Goal: Task Accomplishment & Management: Manage account settings

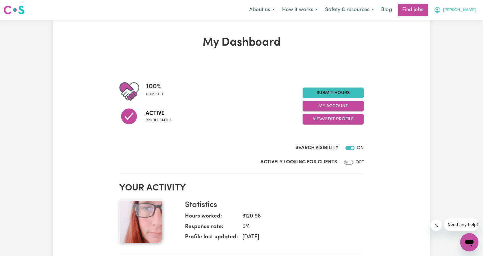
click at [456, 11] on span "[PERSON_NAME]" at bounding box center [459, 10] width 33 height 6
click at [447, 21] on link "My Account" at bounding box center [456, 22] width 45 height 11
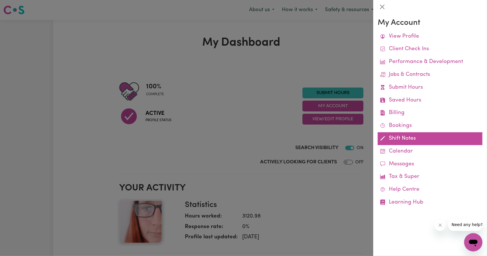
click at [392, 137] on link "Shift Notes" at bounding box center [430, 138] width 105 height 13
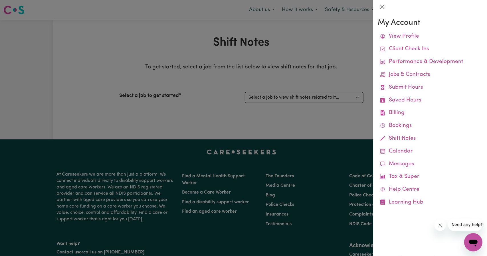
click at [326, 106] on div at bounding box center [243, 128] width 487 height 256
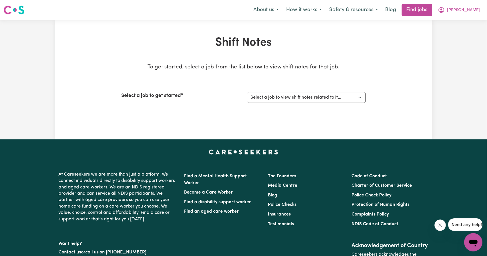
click at [331, 97] on select "Select a job to view shift notes related to it... [[PERSON_NAME]-[GEOGRAPHIC_DA…" at bounding box center [306, 97] width 119 height 11
click at [331, 97] on select "Select a job to view shift notes related to it... [[PERSON_NAME]-[GEOGRAPHIC_DA…" at bounding box center [304, 97] width 119 height 11
select select "12085"
click at [245, 92] on select "Select a job to view shift notes related to it... [[PERSON_NAME]-[GEOGRAPHIC_DA…" at bounding box center [304, 97] width 119 height 11
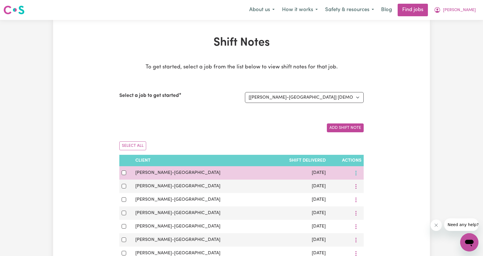
click at [359, 173] on button "More options" at bounding box center [355, 173] width 11 height 9
click at [370, 185] on span "View/Update" at bounding box center [384, 186] width 28 height 5
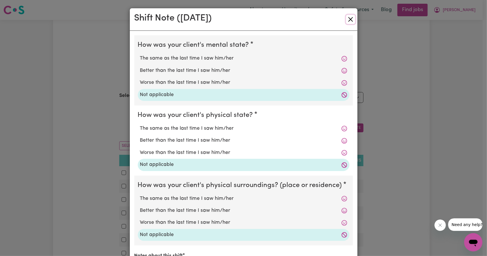
click at [349, 18] on button "Close" at bounding box center [350, 19] width 9 height 9
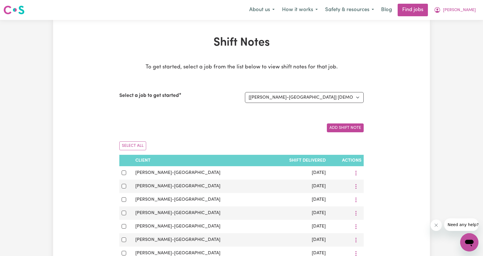
click at [460, 9] on span "[PERSON_NAME]" at bounding box center [459, 10] width 33 height 6
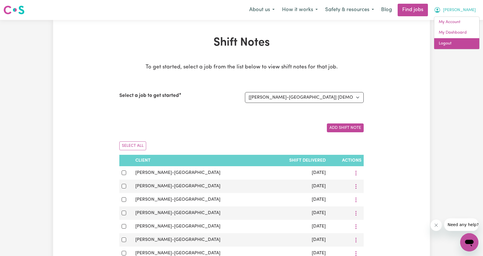
click at [451, 45] on link "Logout" at bounding box center [456, 43] width 45 height 11
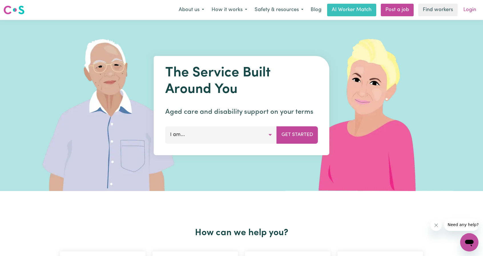
click at [465, 9] on link "Login" at bounding box center [469, 10] width 20 height 13
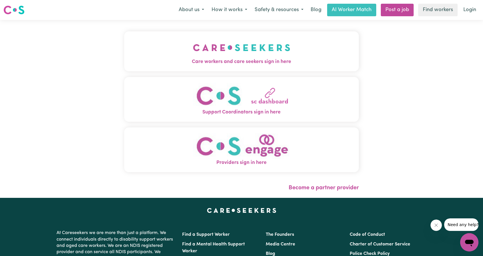
click at [254, 54] on button "Care workers and care seekers sign in here" at bounding box center [241, 51] width 234 height 40
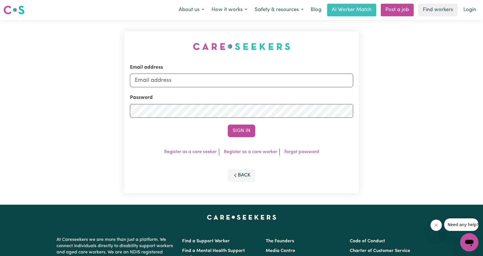
click at [270, 70] on div "Email address" at bounding box center [241, 75] width 223 height 23
click at [249, 77] on input "Email address" at bounding box center [241, 81] width 223 height 14
drag, startPoint x: 165, startPoint y: 81, endPoint x: 262, endPoint y: 82, distance: 96.7
click at [262, 82] on input "[EMAIL_ADDRESS][PERSON_NAME][DOMAIN_NAME]" at bounding box center [241, 81] width 223 height 14
type input "superuser~[EMAIL_ADDRESS][DOMAIN_NAME]"
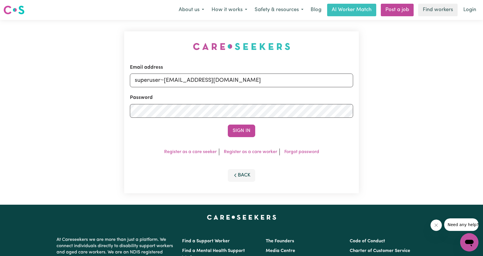
click at [245, 124] on form "Email address superuser~[EMAIL_ADDRESS][DOMAIN_NAME] Password Sign In" at bounding box center [241, 100] width 223 height 73
click at [245, 131] on button "Sign In" at bounding box center [241, 131] width 27 height 13
